Goal: Transaction & Acquisition: Subscribe to service/newsletter

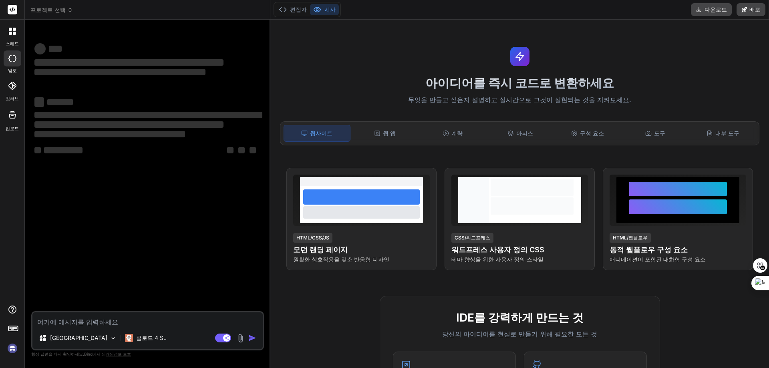
click at [10, 347] on img at bounding box center [13, 349] width 14 height 14
click at [391, 133] on font "웹 앱" at bounding box center [389, 133] width 13 height 7
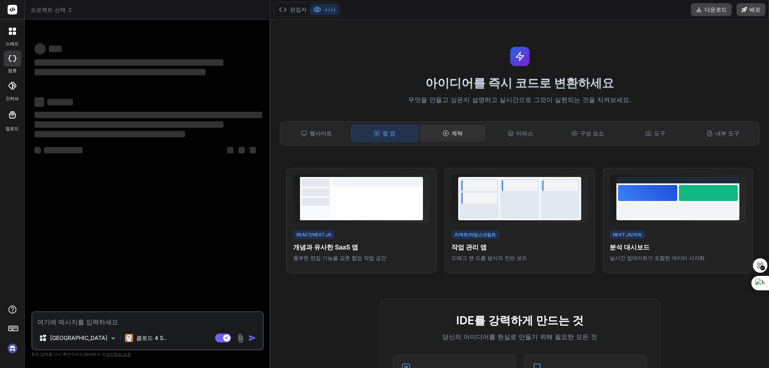
click at [455, 134] on font "계략" at bounding box center [456, 133] width 11 height 7
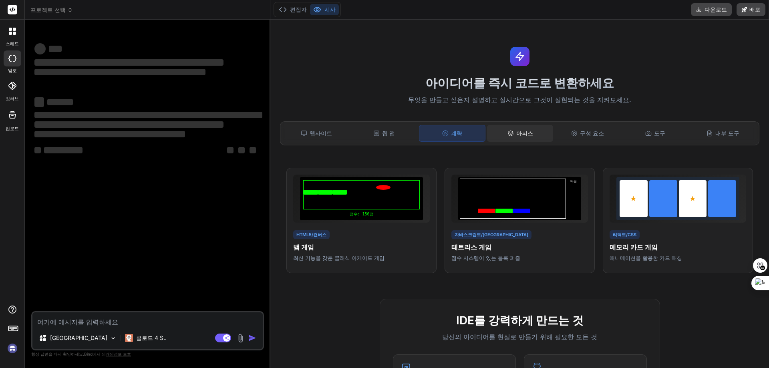
click at [520, 136] on font "아피스" at bounding box center [524, 133] width 17 height 7
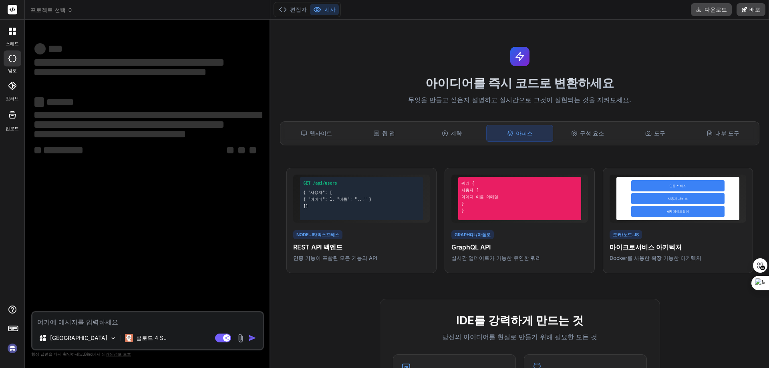
type textarea "x"
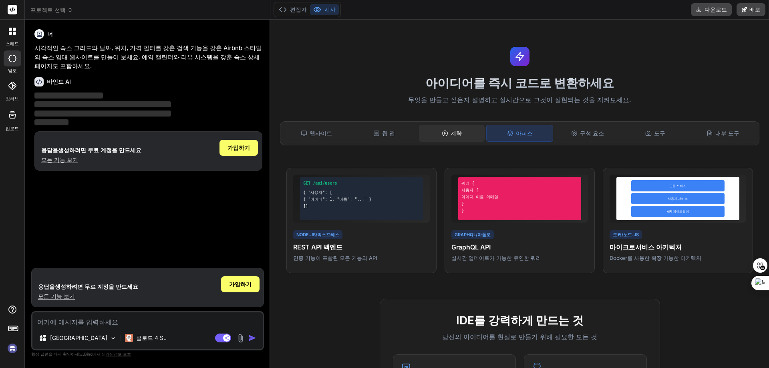
click at [453, 136] on font "계략" at bounding box center [455, 133] width 11 height 7
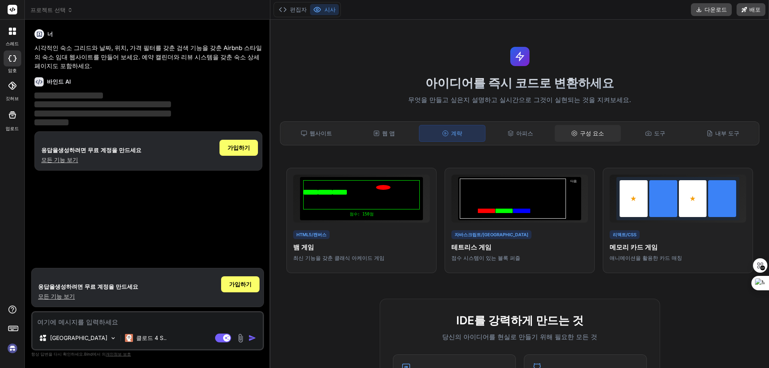
click at [590, 134] on font "구성 요소" at bounding box center [592, 133] width 24 height 7
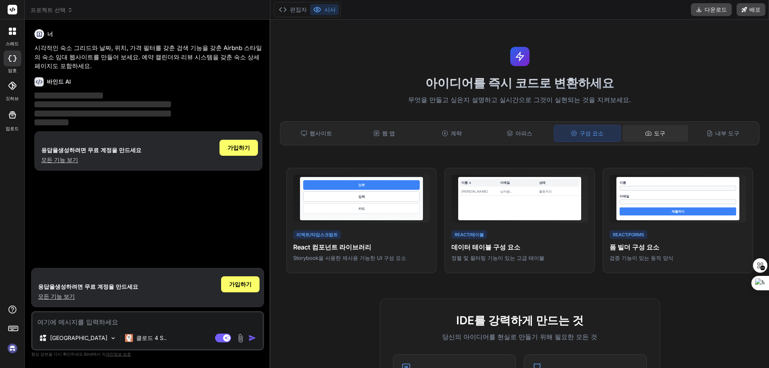
click at [661, 133] on div "도구" at bounding box center [655, 133] width 66 height 17
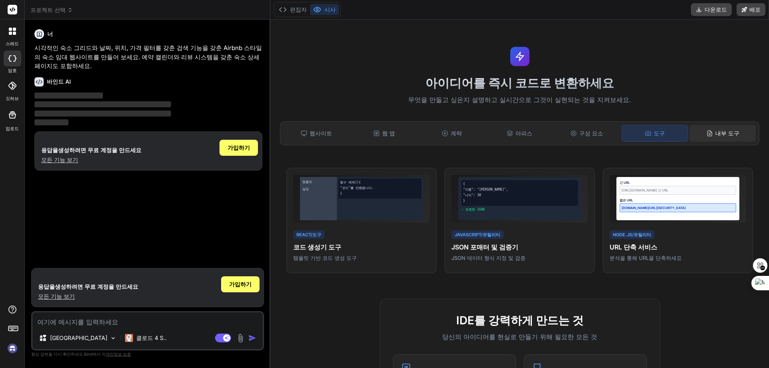
click at [724, 132] on font "내부 도구" at bounding box center [727, 133] width 24 height 7
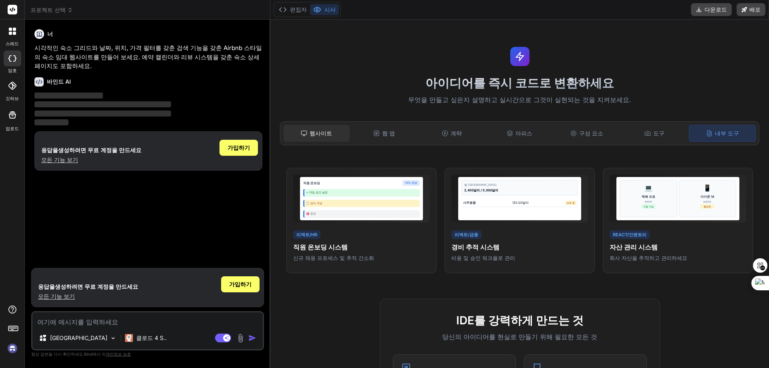
click at [309, 132] on div "웹사이트" at bounding box center [317, 133] width 66 height 17
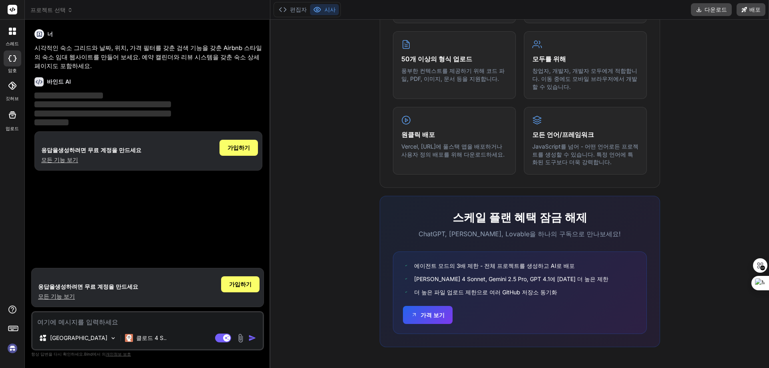
scroll to position [262, 0]
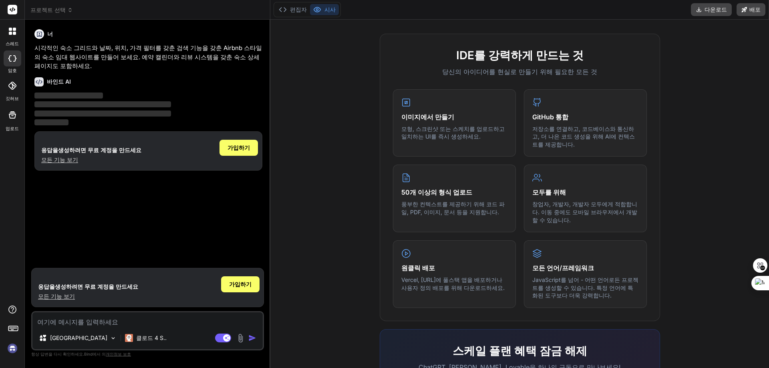
click at [9, 348] on img at bounding box center [13, 349] width 14 height 14
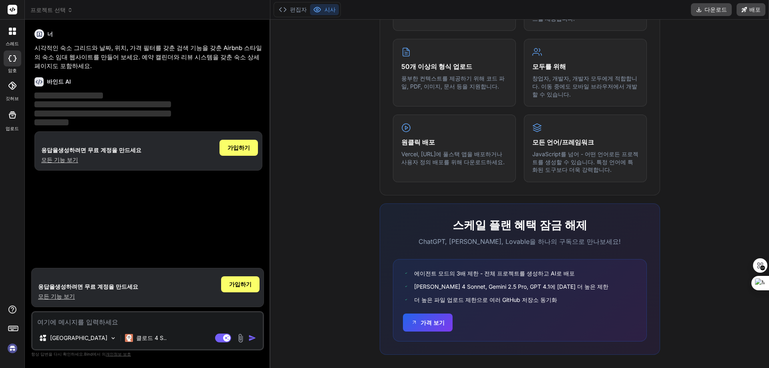
scroll to position [396, 0]
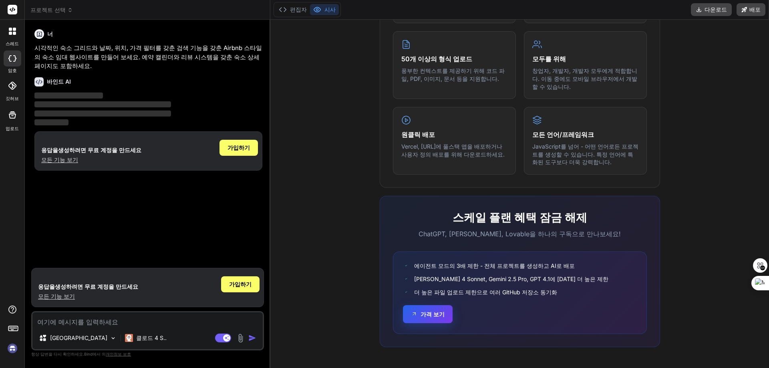
click at [422, 315] on font "가격 보기" at bounding box center [432, 314] width 24 height 7
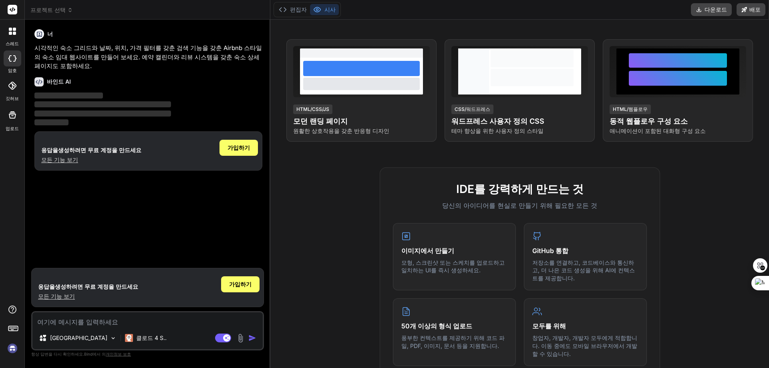
scroll to position [0, 0]
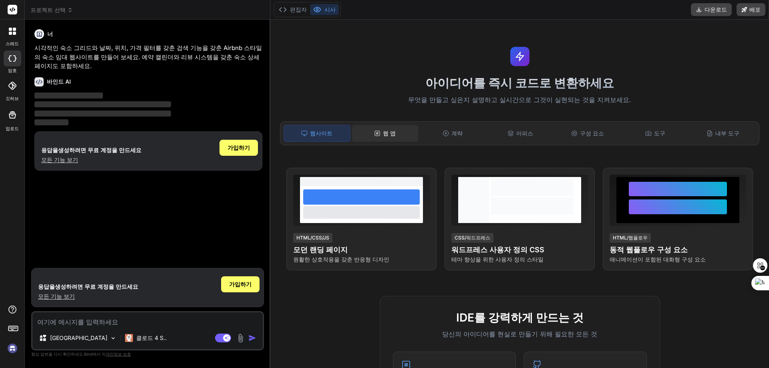
click at [384, 130] on font "웹 앱" at bounding box center [389, 133] width 13 height 7
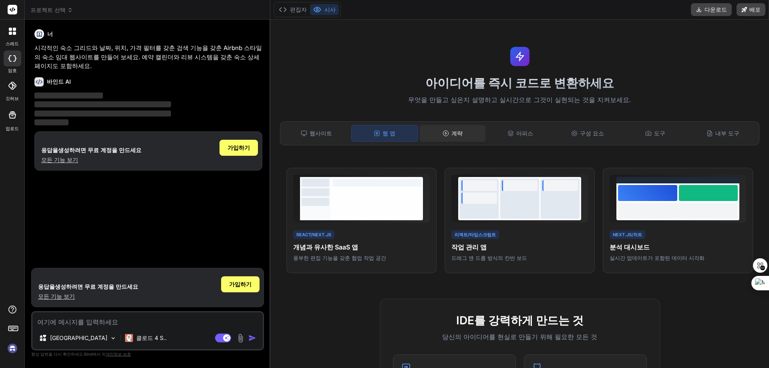
click at [445, 131] on icon at bounding box center [445, 133] width 6 height 6
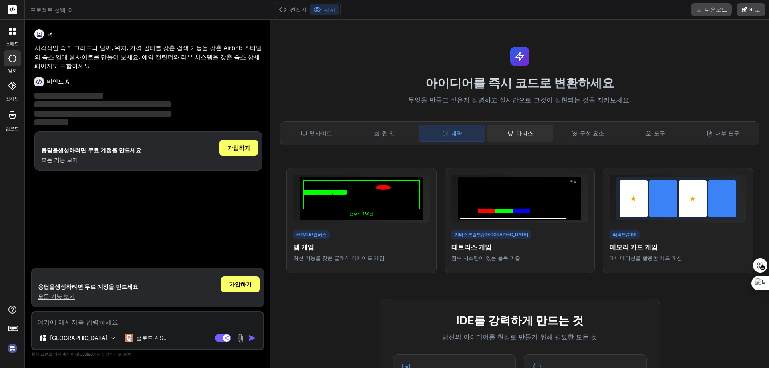
click at [535, 133] on div "아피스" at bounding box center [520, 133] width 66 height 17
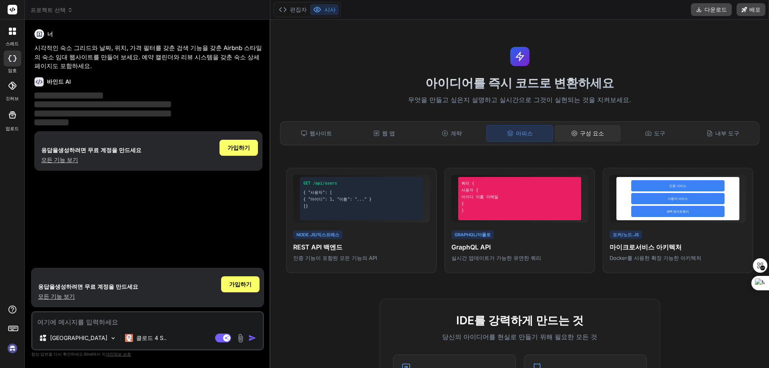
click at [588, 131] on font "구성 요소" at bounding box center [592, 133] width 24 height 7
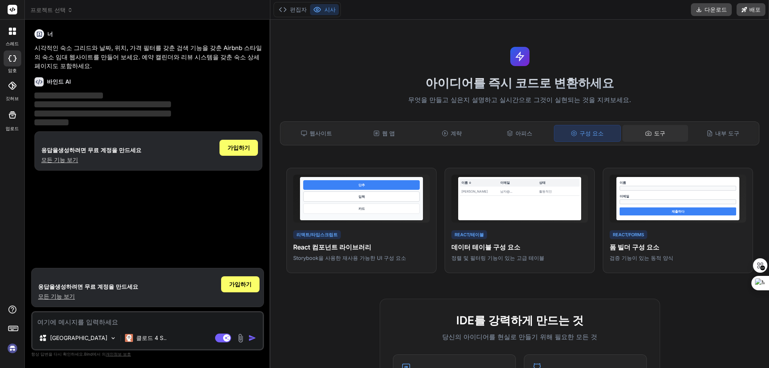
click at [660, 133] on font "도구" at bounding box center [659, 133] width 11 height 7
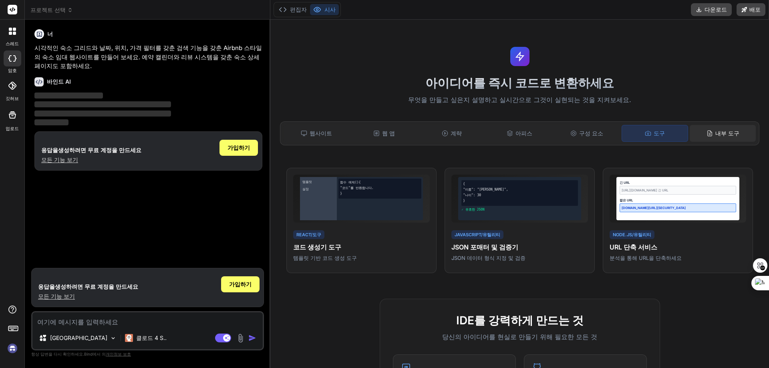
click at [737, 133] on div "내부 도구" at bounding box center [723, 133] width 66 height 17
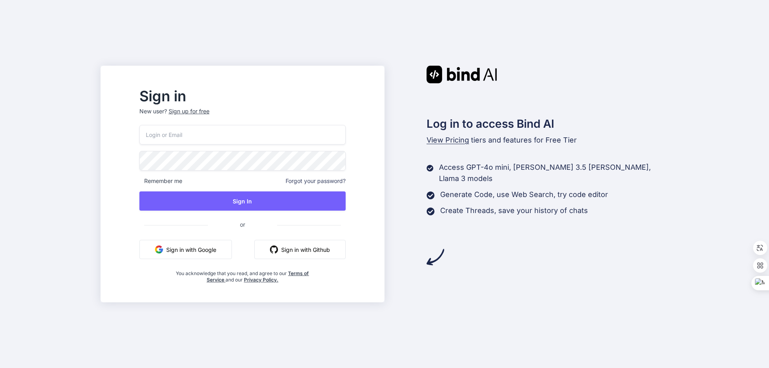
click at [452, 141] on span "View Pricing" at bounding box center [447, 140] width 42 height 8
click at [462, 141] on span "View Pricing" at bounding box center [447, 140] width 42 height 8
